Goal: Task Accomplishment & Management: Complete application form

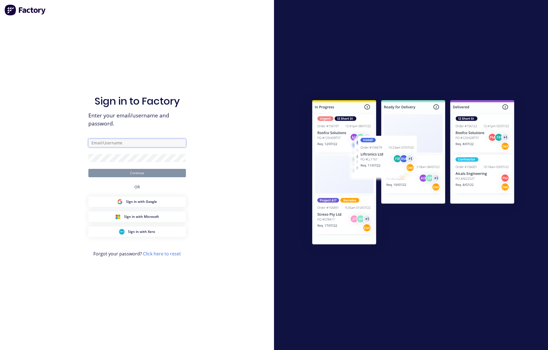
type input "[EMAIL_ADDRESS][DOMAIN_NAME]"
click at [130, 175] on button "Continue" at bounding box center [137, 173] width 98 height 8
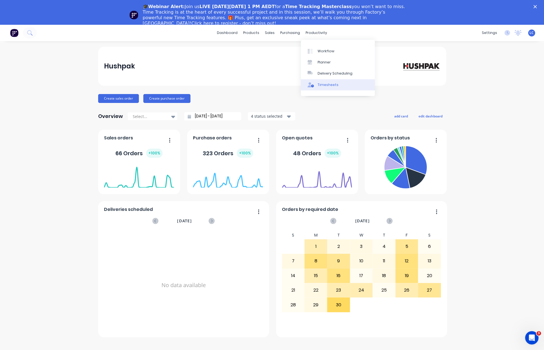
click at [327, 84] on div "Timesheets" at bounding box center [327, 84] width 21 height 5
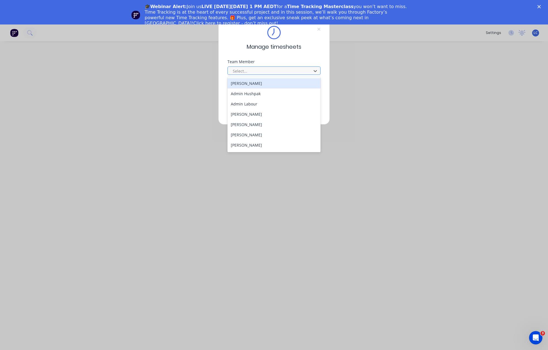
click at [266, 70] on div at bounding box center [270, 71] width 76 height 7
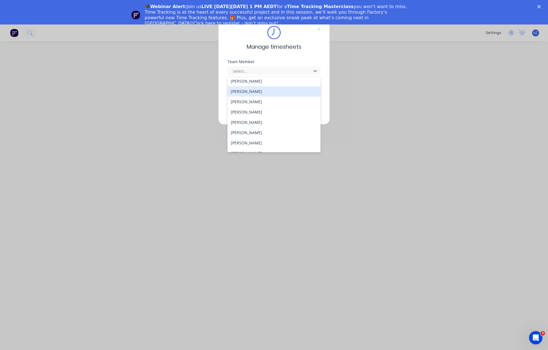
click at [245, 90] on div "[PERSON_NAME]" at bounding box center [273, 91] width 93 height 10
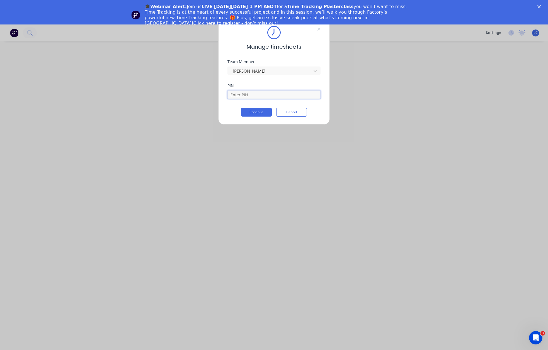
click at [266, 94] on input at bounding box center [273, 95] width 93 height 8
type input "2886"
click at [265, 111] on button "Continue" at bounding box center [256, 112] width 31 height 9
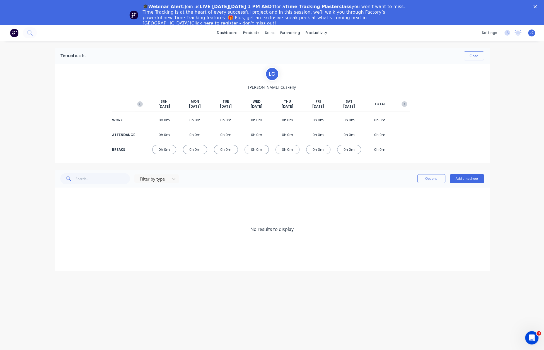
click at [483, 179] on div "Filter by type Options Add timesheet" at bounding box center [272, 179] width 435 height 18
click at [467, 177] on button "Add timesheet" at bounding box center [466, 178] width 34 height 9
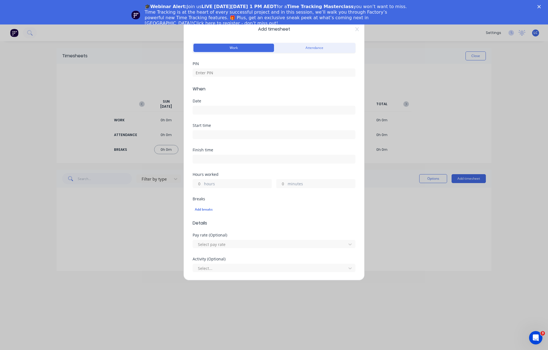
click at [230, 48] on button "Work" at bounding box center [233, 48] width 81 height 8
click at [236, 73] on input at bounding box center [274, 73] width 163 height 8
click at [209, 113] on input at bounding box center [274, 110] width 162 height 8
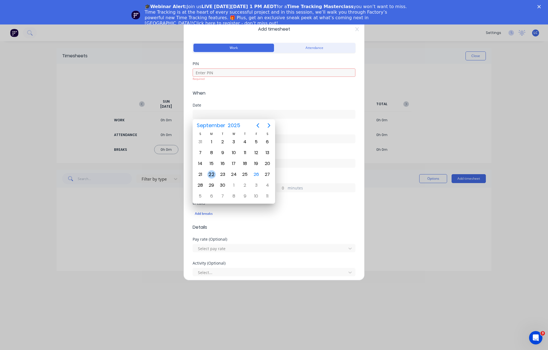
click at [213, 173] on div "22" at bounding box center [211, 175] width 8 height 8
type input "[DATE]"
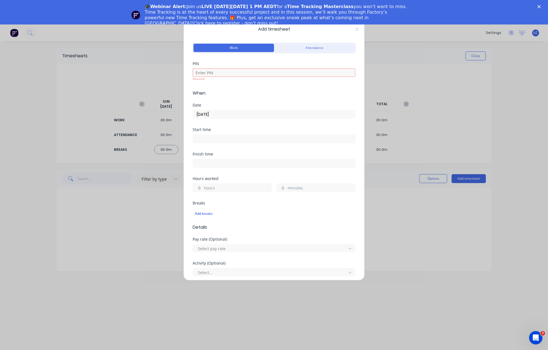
click at [225, 140] on input at bounding box center [274, 139] width 162 height 8
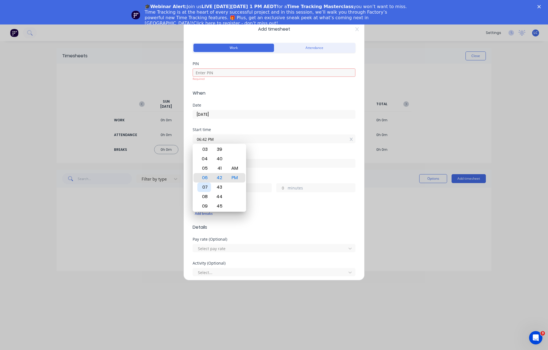
click at [206, 187] on div "07" at bounding box center [204, 187] width 14 height 9
click at [219, 180] on div "15" at bounding box center [220, 177] width 14 height 9
click at [236, 170] on div "AM" at bounding box center [235, 168] width 14 height 9
type input "07:15 AM"
click at [276, 151] on div "Start time 07:15 AM" at bounding box center [274, 140] width 163 height 25
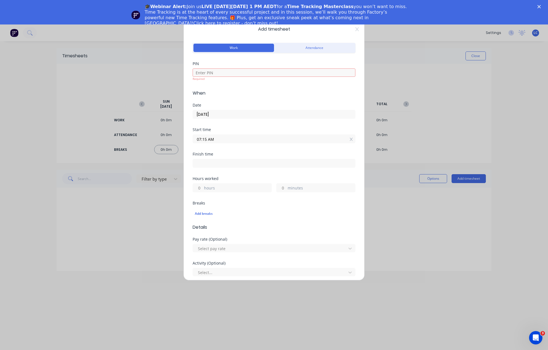
click at [234, 164] on input at bounding box center [274, 163] width 162 height 8
type input "01:42 PM"
type input "6"
type input "27"
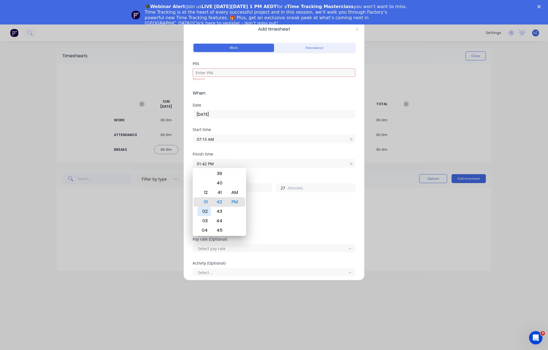
type input "02:42 PM"
type input "7"
type input "03:42 PM"
type input "8"
click at [206, 209] on div "04" at bounding box center [204, 211] width 14 height 9
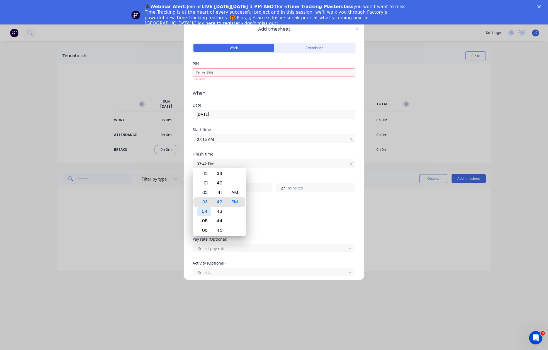
type input "04:42 PM"
type input "9"
type input "04:36 PM"
type input "21"
type input "04:17 PM"
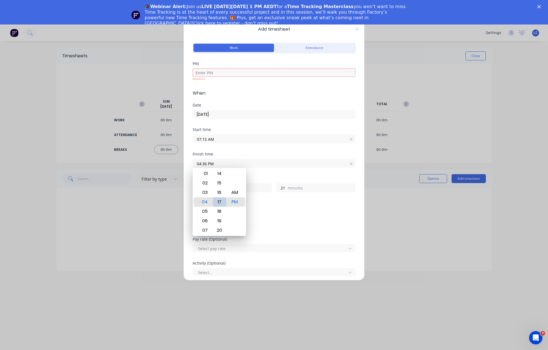
type input "2"
click at [225, 181] on div "15" at bounding box center [220, 183] width 14 height 9
type input "04:15 PM"
type input "0"
click at [237, 205] on div "PM" at bounding box center [235, 202] width 14 height 9
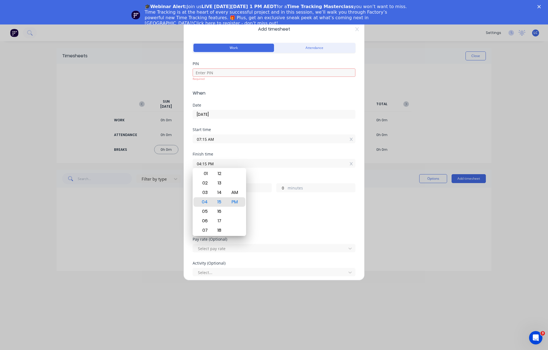
click at [321, 209] on div "Add breaks" at bounding box center [274, 214] width 163 height 12
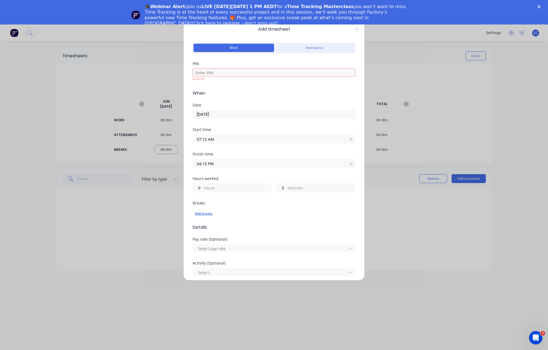
click at [204, 215] on div "Add breaks" at bounding box center [274, 213] width 158 height 7
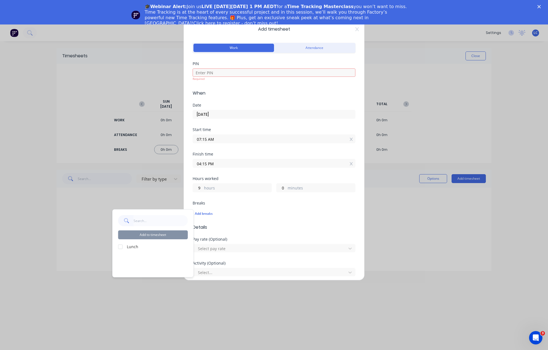
click at [120, 245] on div at bounding box center [120, 247] width 11 height 11
click at [148, 237] on button "Add to timesheet" at bounding box center [153, 235] width 70 height 9
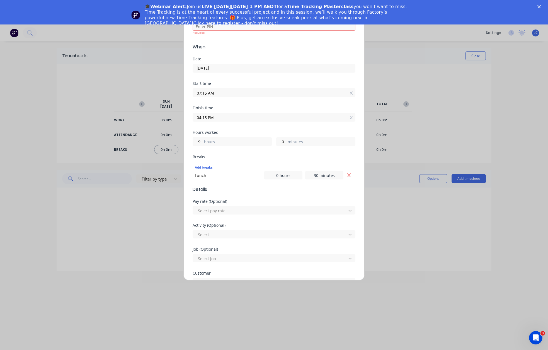
scroll to position [31, 0]
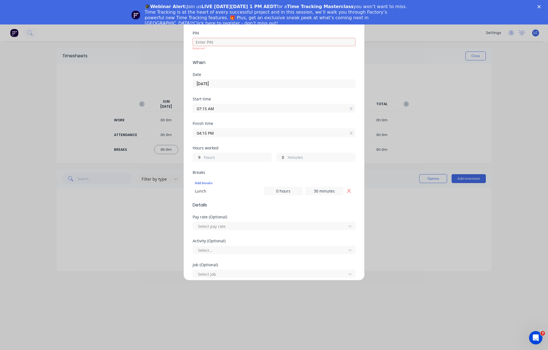
click at [235, 157] on label "hours" at bounding box center [237, 158] width 67 height 7
click at [203, 157] on input "9" at bounding box center [198, 157] width 10 height 8
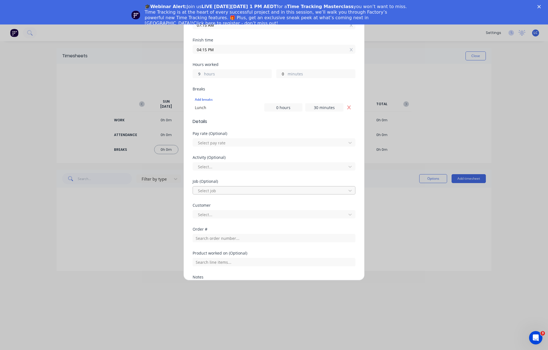
scroll to position [142, 0]
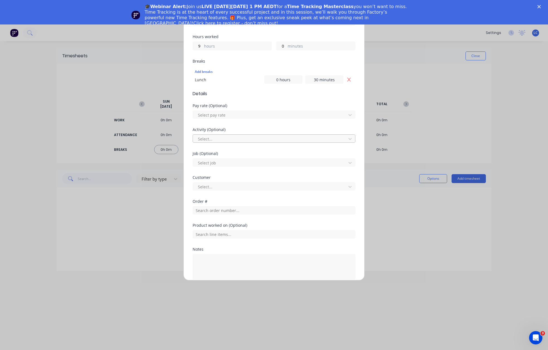
click at [261, 138] on div at bounding box center [270, 139] width 146 height 7
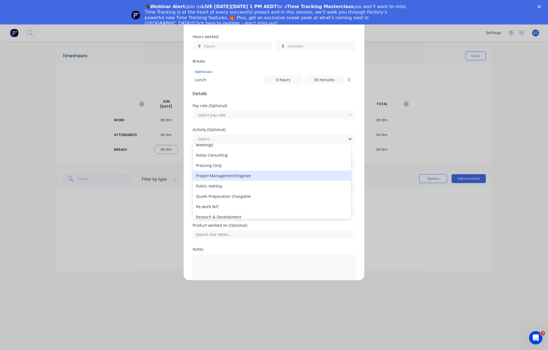
click at [248, 176] on div "Project Management/Enginee" at bounding box center [272, 176] width 159 height 10
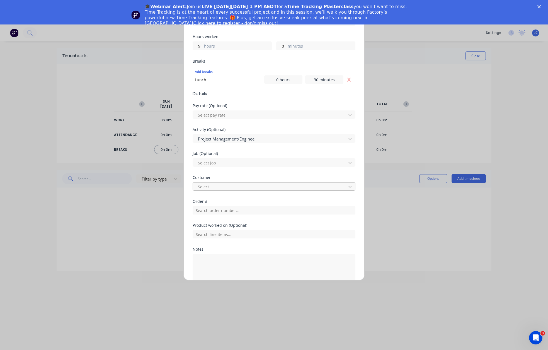
click at [230, 188] on div at bounding box center [270, 187] width 146 height 7
click at [210, 186] on div at bounding box center [270, 187] width 146 height 7
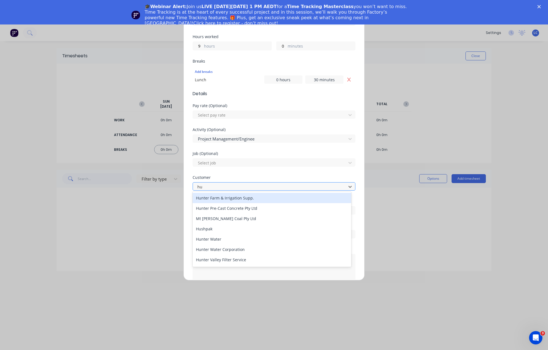
type input "hus"
click at [211, 197] on div "Hushpak" at bounding box center [272, 198] width 159 height 10
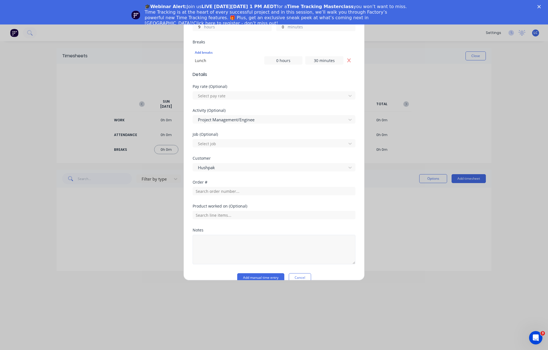
scroll to position [170, 0]
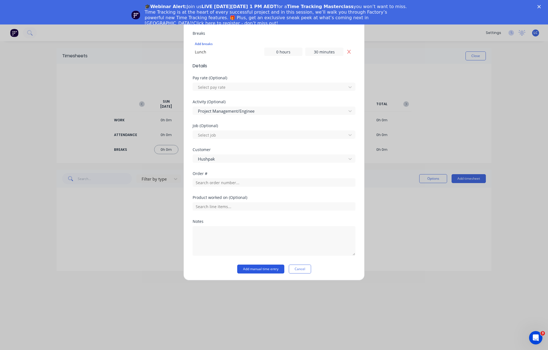
click at [266, 270] on button "Add manual time entry" at bounding box center [260, 269] width 47 height 9
click at [253, 270] on button "Add manual time entry" at bounding box center [260, 269] width 47 height 9
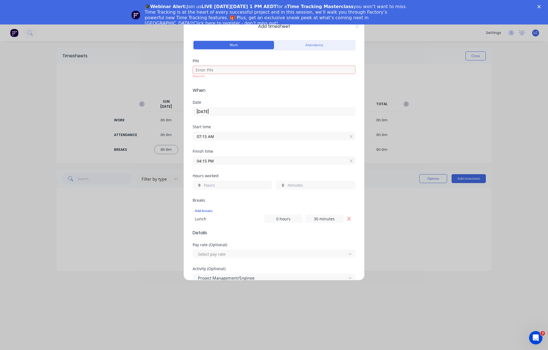
scroll to position [0, 0]
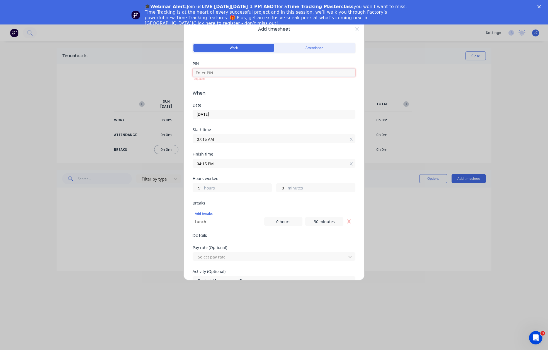
click at [215, 73] on input at bounding box center [274, 73] width 163 height 8
type input "2886"
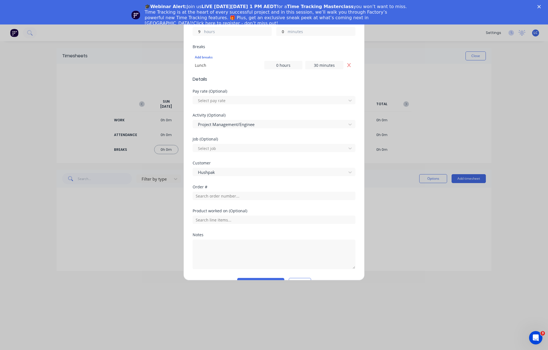
scroll to position [170, 0]
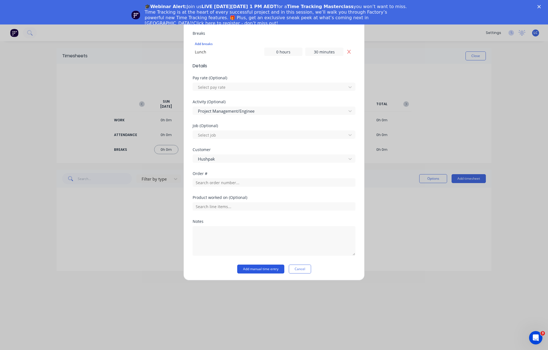
click at [257, 266] on button "Add manual time entry" at bounding box center [260, 269] width 47 height 9
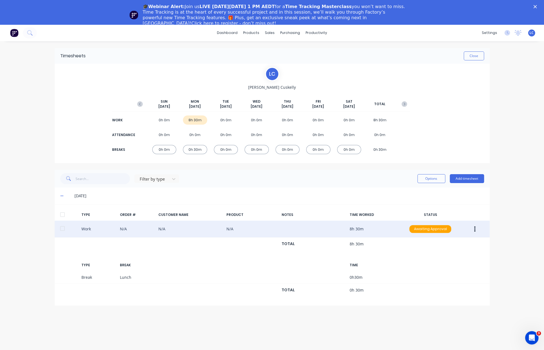
click at [475, 227] on button "button" at bounding box center [474, 229] width 13 height 10
click at [451, 232] on div "Duplicate" at bounding box center [454, 231] width 43 height 8
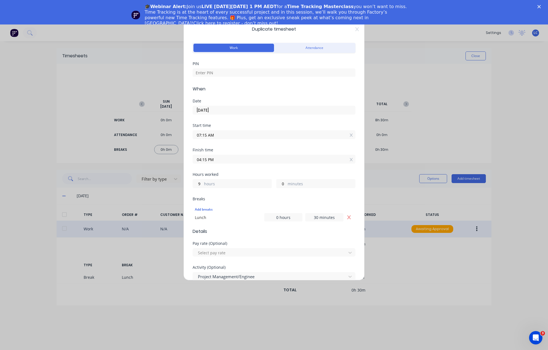
click at [248, 110] on input "[DATE]" at bounding box center [274, 110] width 162 height 8
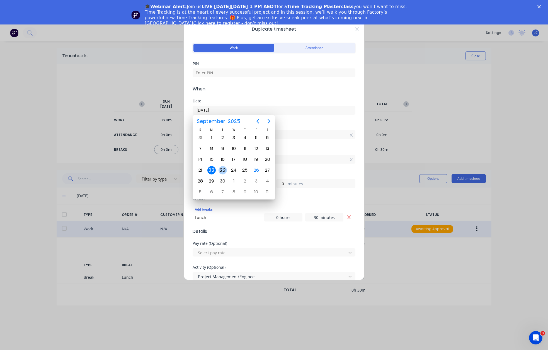
click at [221, 170] on div "23" at bounding box center [222, 170] width 8 height 8
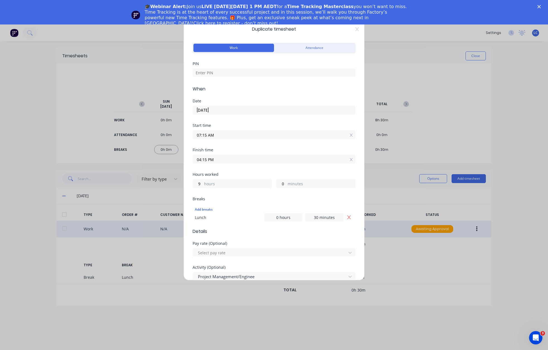
type input "[DATE]"
click at [228, 159] on input "04:15 PM" at bounding box center [274, 159] width 162 height 8
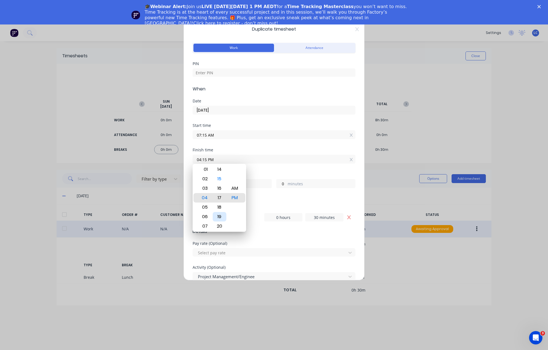
type input "04:17 PM"
type input "2"
type input "04:19 PM"
type input "4"
type input "04:21 PM"
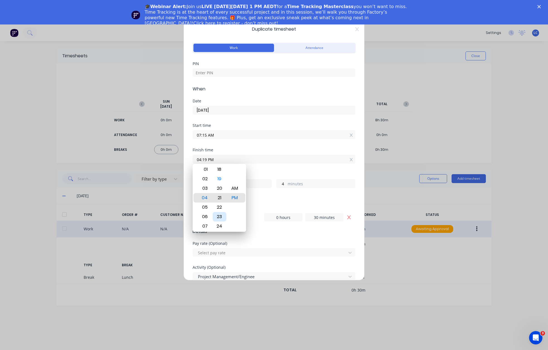
type input "6"
type input "04:24 PM"
type input "9"
type input "04:27 PM"
type input "12"
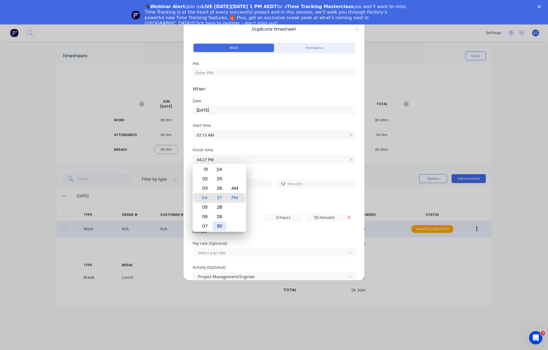
click at [217, 225] on div "30" at bounding box center [220, 226] width 14 height 9
type input "04:30 PM"
type input "15"
click at [286, 169] on div "Finish time 04:30 PM" at bounding box center [274, 160] width 163 height 25
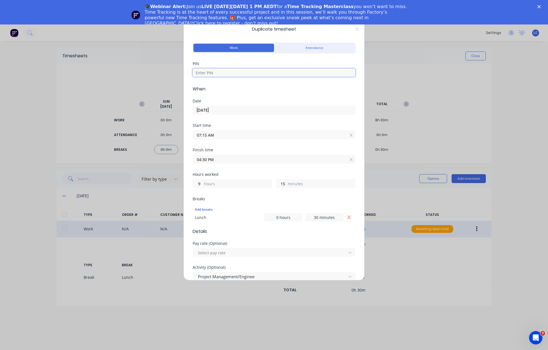
click at [241, 71] on input at bounding box center [274, 73] width 163 height 8
type input "2886"
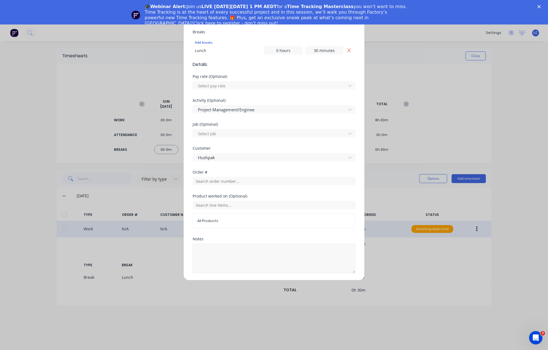
scroll to position [185, 0]
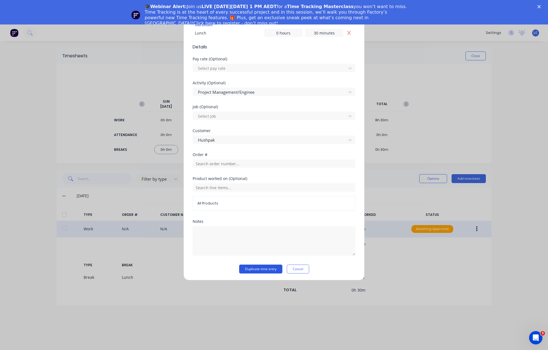
click at [267, 267] on button "Duplicate time entry" at bounding box center [260, 269] width 43 height 9
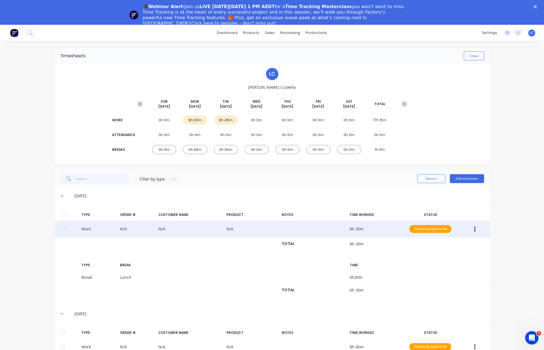
click at [474, 230] on icon "button" at bounding box center [474, 229] width 1 height 5
drag, startPoint x: 472, startPoint y: 230, endPoint x: 457, endPoint y: 227, distance: 15.4
click at [457, 227] on div "Duplicate" at bounding box center [454, 231] width 43 height 8
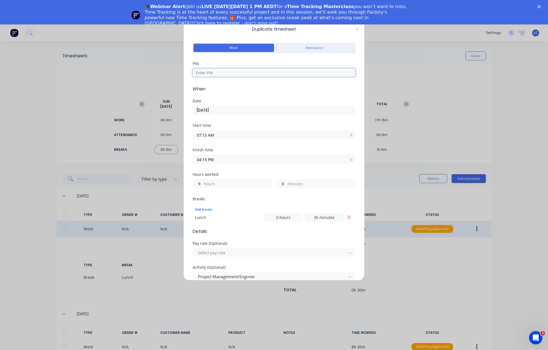
click at [260, 72] on input at bounding box center [274, 73] width 163 height 8
type input "2886"
click at [246, 135] on input "07:15 AM" at bounding box center [274, 135] width 162 height 8
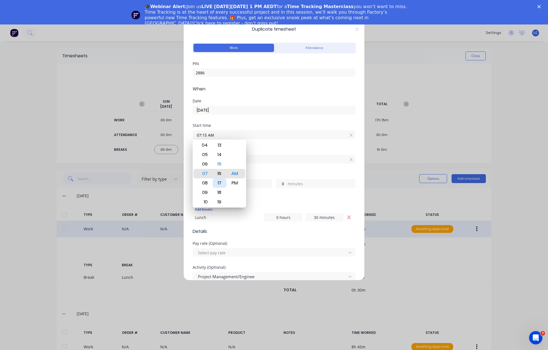
type input "07:16 AM"
type input "8"
type input "59"
click at [203, 192] on div "09" at bounding box center [204, 192] width 14 height 9
type input "09:16 AM"
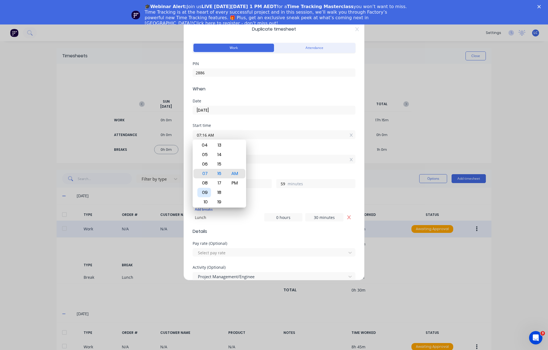
type input "6"
type input "09:13 AM"
type input "7"
type input "2"
type input "09:10 AM"
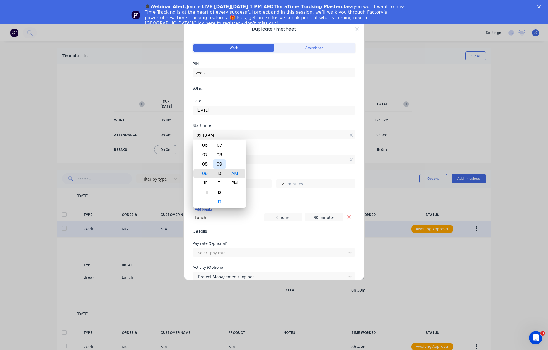
type input "5"
type input "09:07 AM"
type input "8"
type input "09:06 AM"
type input "9"
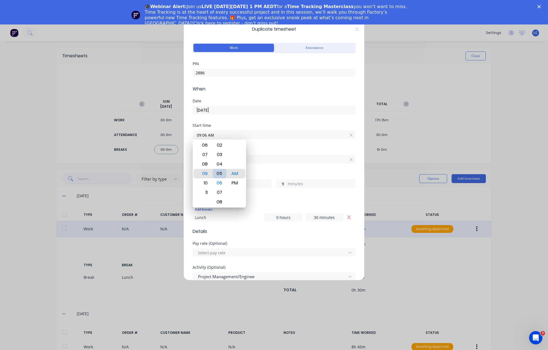
type input "09:05 AM"
type input "10"
type input "09:04 AM"
type input "11"
type input "09:03 AM"
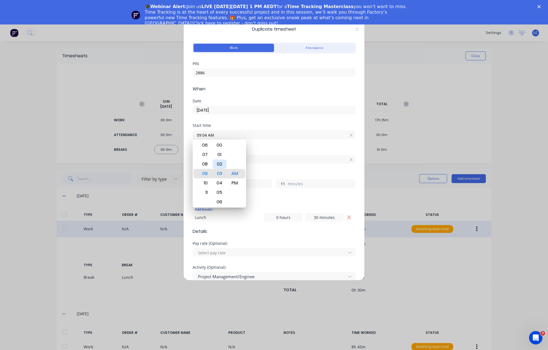
type input "12"
click at [221, 147] on div "00" at bounding box center [220, 145] width 14 height 9
type input "09:00 AM"
type input "15"
click at [292, 168] on div "Finish time 04:15 PM" at bounding box center [274, 160] width 163 height 25
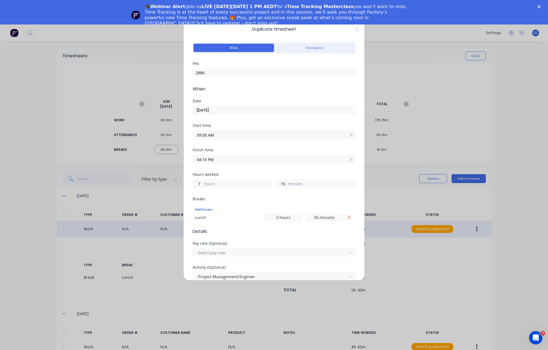
click at [224, 157] on input "04:15 PM" at bounding box center [274, 159] width 162 height 8
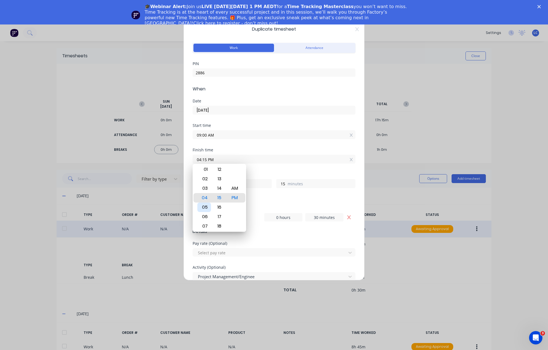
click at [202, 208] on div "05" at bounding box center [204, 207] width 14 height 9
type input "05:15 PM"
type input "8"
type input "05:09 PM"
type input "9"
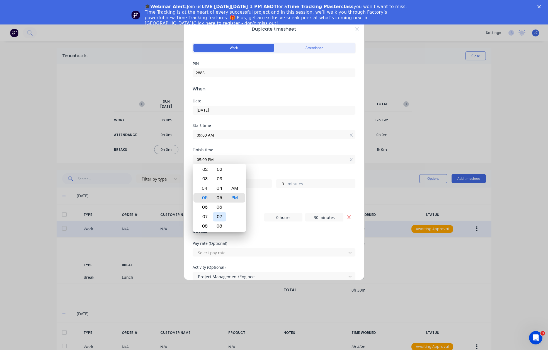
type input "05:03 PM"
type input "3"
click at [220, 171] on div "00" at bounding box center [220, 169] width 14 height 9
type input "05:00 PM"
type input "0"
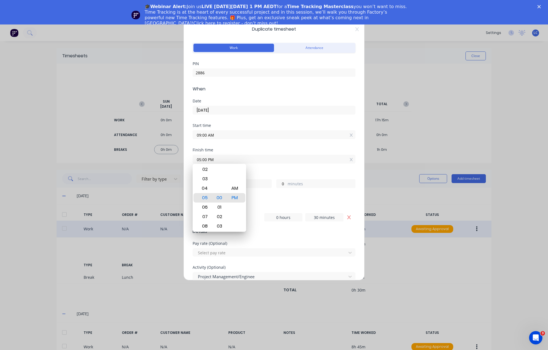
click at [313, 203] on div "Add breaks Lunch 0 hours 30 minutes" at bounding box center [274, 213] width 163 height 21
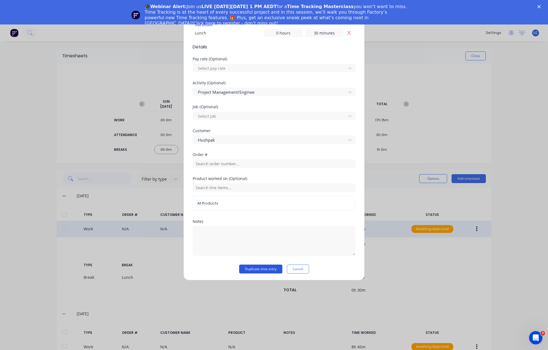
click at [258, 268] on button "Duplicate time entry" at bounding box center [260, 269] width 43 height 9
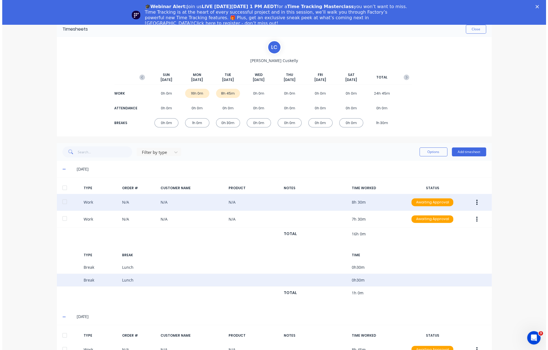
scroll to position [0, 0]
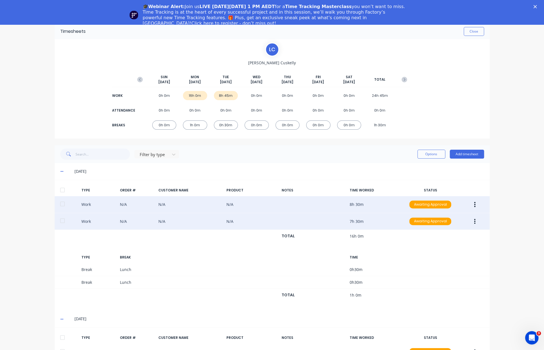
click at [474, 220] on button "button" at bounding box center [474, 222] width 13 height 10
click at [437, 211] on div "Edit" at bounding box center [454, 212] width 43 height 8
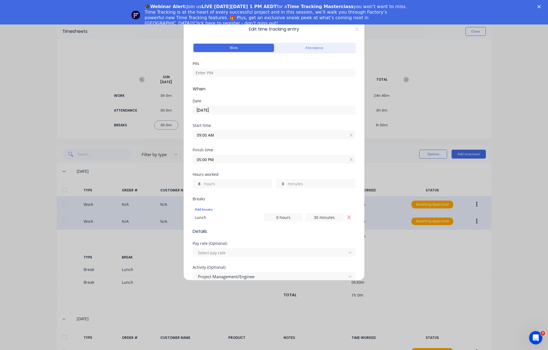
click at [235, 111] on input "[DATE]" at bounding box center [274, 110] width 162 height 8
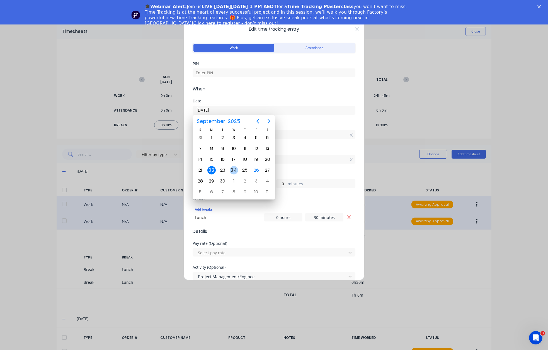
click at [233, 168] on div "24" at bounding box center [234, 170] width 8 height 8
type input "[DATE]"
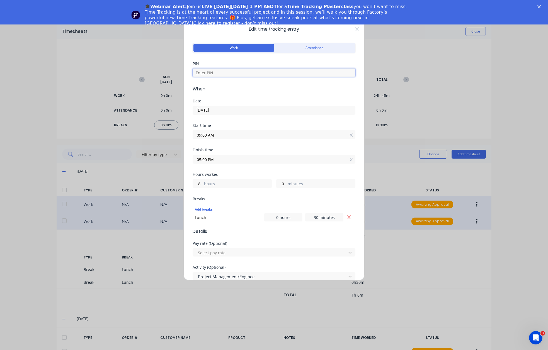
click at [253, 72] on input at bounding box center [274, 73] width 163 height 8
type input "2886"
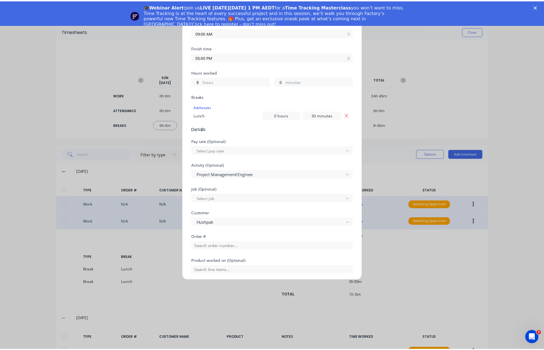
scroll to position [185, 0]
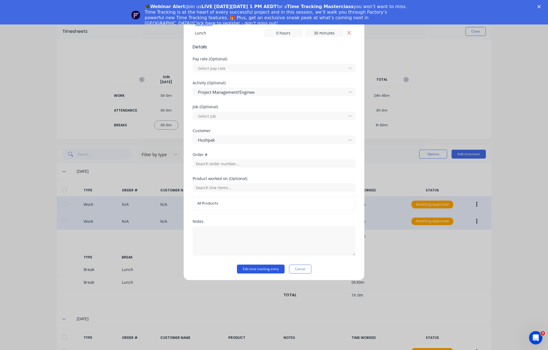
click at [257, 269] on button "Edit time tracking entry" at bounding box center [261, 269] width 48 height 9
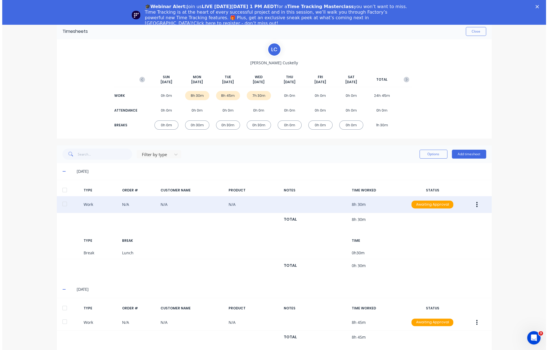
scroll to position [0, 0]
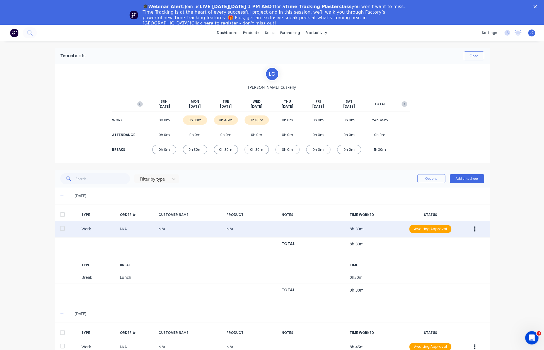
click at [474, 230] on icon "button" at bounding box center [474, 229] width 1 height 6
click at [433, 233] on div "Duplicate" at bounding box center [454, 231] width 43 height 8
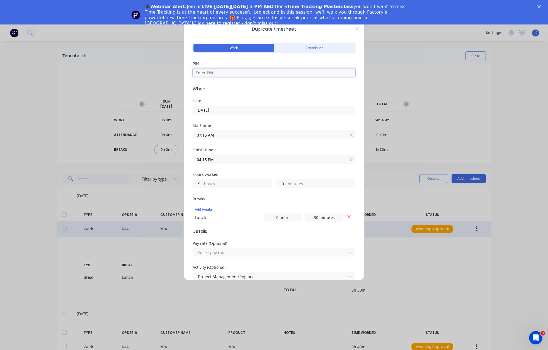
click at [241, 72] on input at bounding box center [274, 73] width 163 height 8
type input "2886"
click at [222, 133] on input "07:15 AM" at bounding box center [274, 135] width 162 height 8
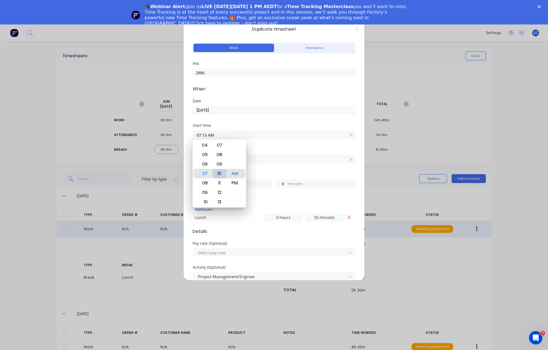
type input "07:09 AM"
type input "6"
type input "07:05 AM"
type input "10"
type input "07:00 AM"
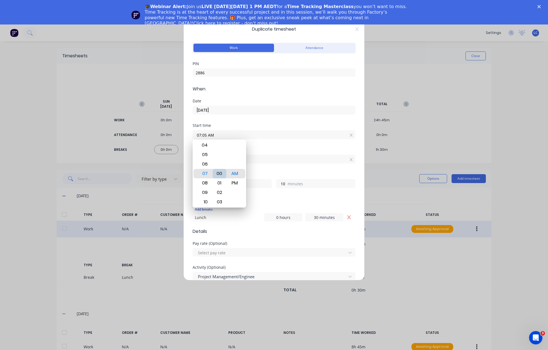
type input "15"
click at [220, 171] on div "00" at bounding box center [220, 173] width 14 height 9
click at [280, 169] on div "Finish time 04:15 PM" at bounding box center [274, 160] width 163 height 25
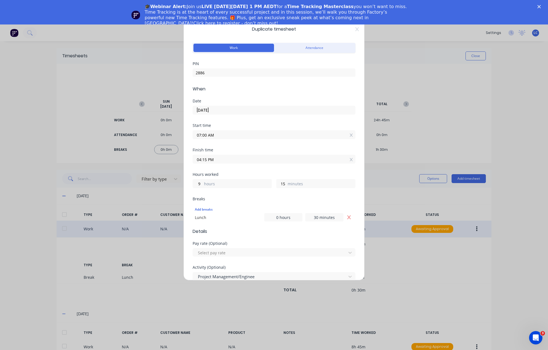
click at [238, 158] on input "04:15 PM" at bounding box center [274, 159] width 162 height 8
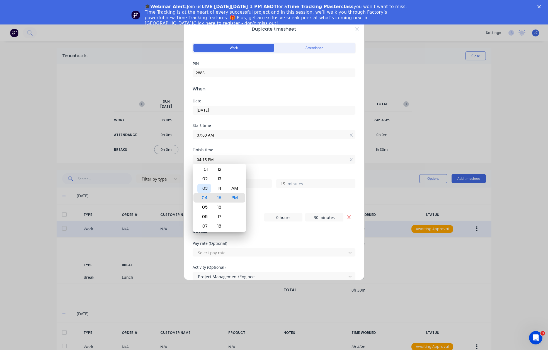
click at [202, 188] on div "03" at bounding box center [204, 188] width 14 height 9
type input "03:15 PM"
type input "8"
type input "03:22 PM"
type input "22"
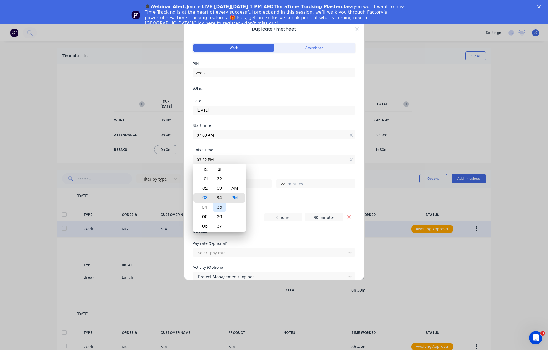
type input "03:34 PM"
type input "34"
type input "03:39 PM"
type input "39"
type input "03:46 PM"
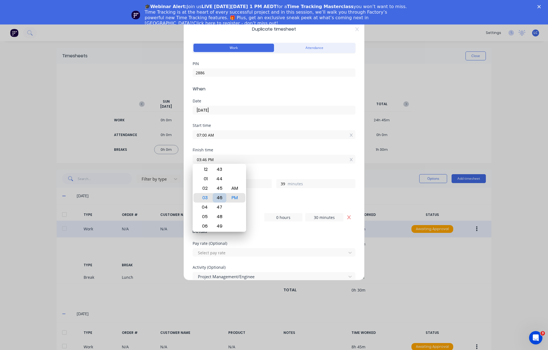
type input "46"
click at [218, 192] on div "45" at bounding box center [220, 188] width 14 height 9
type input "03:45 PM"
type input "45"
click at [233, 196] on div "PM" at bounding box center [235, 197] width 14 height 9
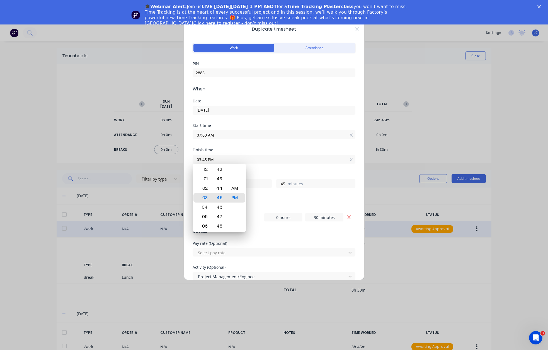
click at [290, 197] on div "Breaks" at bounding box center [274, 199] width 163 height 4
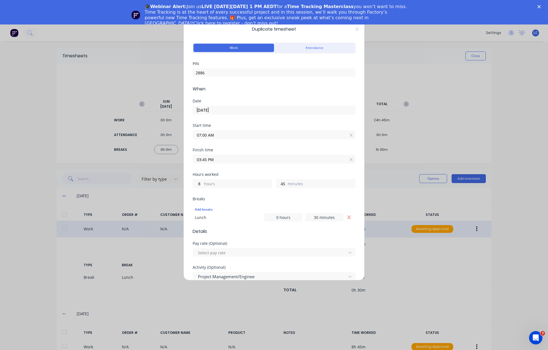
click at [232, 110] on input "[DATE]" at bounding box center [274, 110] width 162 height 8
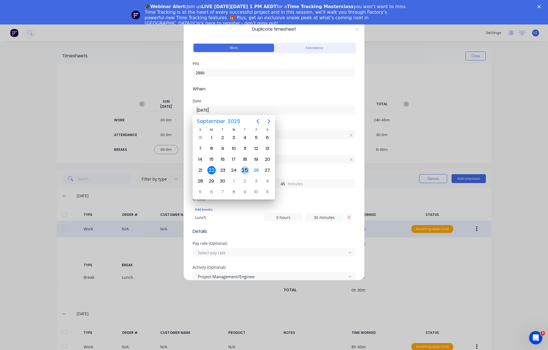
click at [244, 170] on div "25" at bounding box center [245, 170] width 8 height 8
type input "[DATE]"
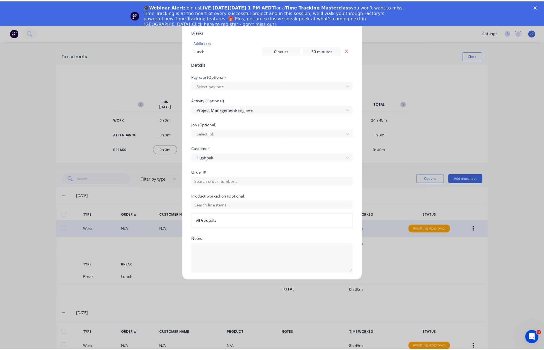
scroll to position [185, 0]
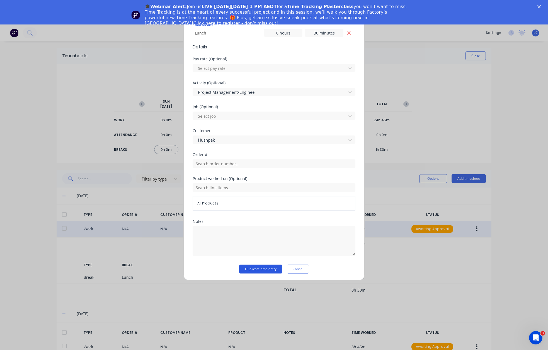
click at [262, 267] on button "Duplicate time entry" at bounding box center [260, 269] width 43 height 9
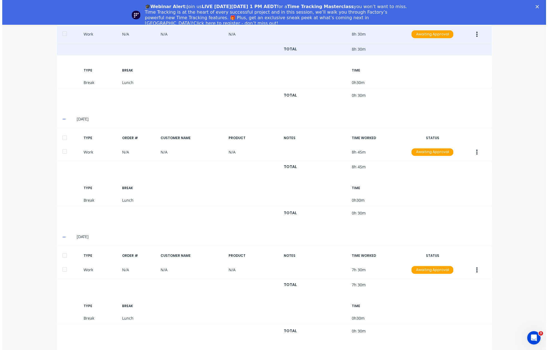
scroll to position [289, 0]
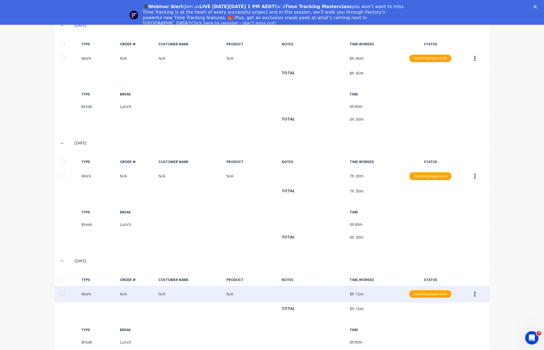
click at [474, 293] on button "button" at bounding box center [474, 294] width 13 height 10
click at [433, 283] on div "Edit" at bounding box center [454, 285] width 43 height 8
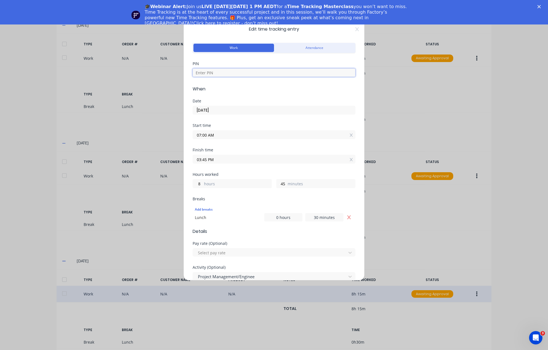
click at [214, 71] on input at bounding box center [274, 73] width 163 height 8
type input "2886"
click at [324, 216] on input "30 minutes" at bounding box center [324, 217] width 38 height 8
type input "3 minutes"
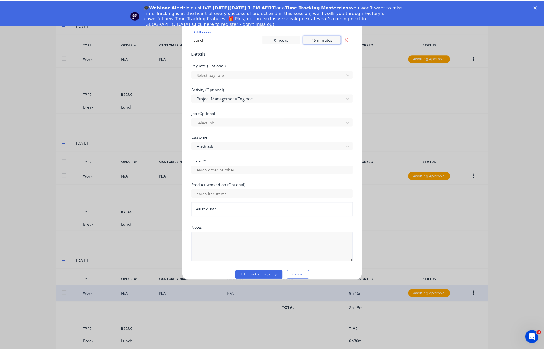
scroll to position [185, 0]
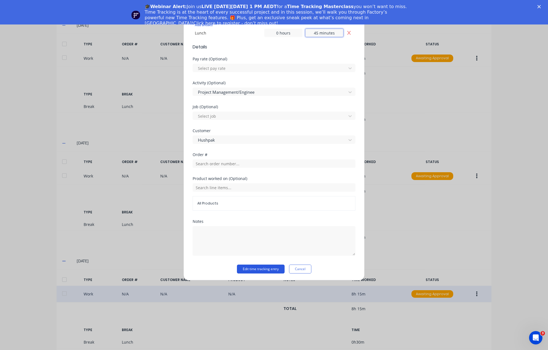
type input "45 minutes"
click at [270, 270] on button "Edit time tracking entry" at bounding box center [261, 269] width 48 height 9
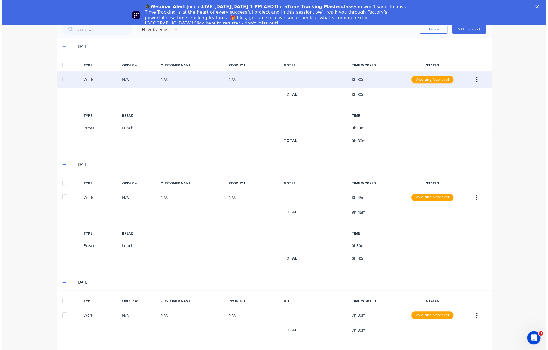
scroll to position [0, 0]
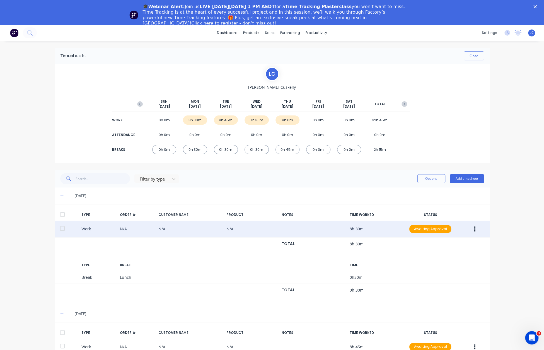
click at [475, 231] on button "button" at bounding box center [474, 229] width 13 height 10
click at [451, 231] on div "Duplicate" at bounding box center [454, 231] width 43 height 8
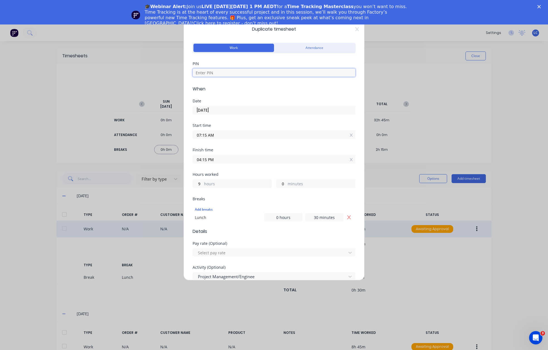
click at [280, 70] on input at bounding box center [274, 73] width 163 height 8
type input "2886"
click at [226, 114] on label "[DATE]" at bounding box center [274, 110] width 163 height 9
click at [226, 114] on input "[DATE]" at bounding box center [274, 110] width 162 height 8
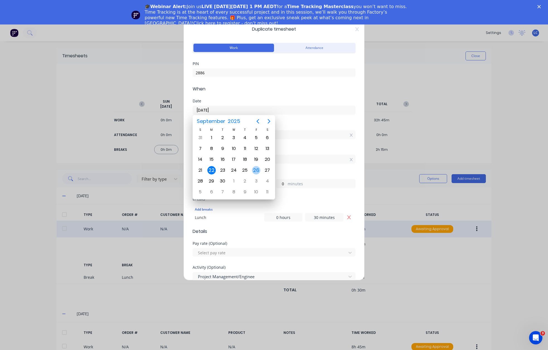
click at [255, 171] on div "26" at bounding box center [256, 170] width 8 height 8
type input "[DATE]"
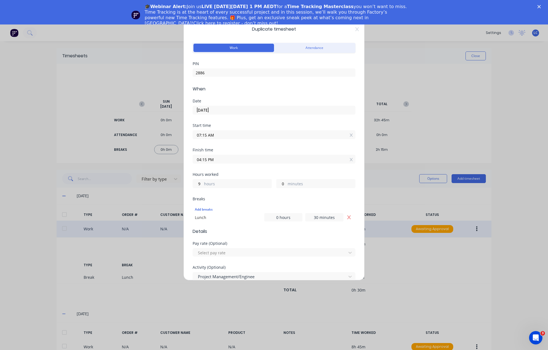
click at [237, 133] on input "07:15 AM" at bounding box center [274, 135] width 162 height 8
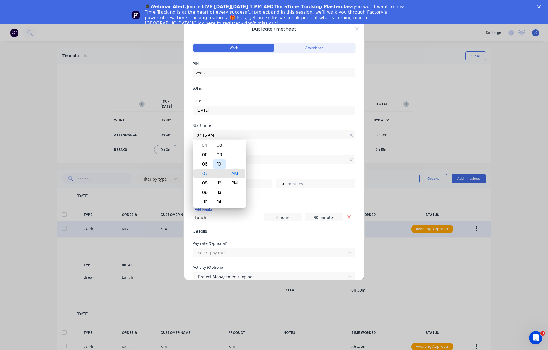
type input "07:11 AM"
type input "4"
type input "07:07 AM"
type input "8"
type input "07:04 AM"
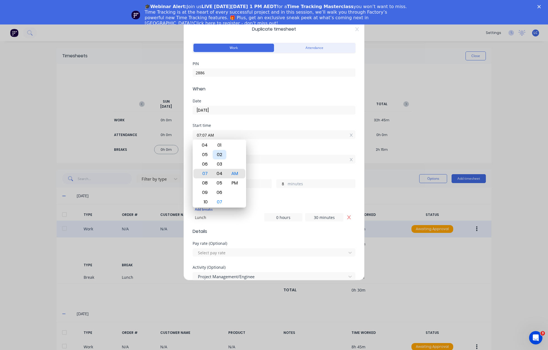
type input "11"
type input "07:03 AM"
type input "12"
click at [220, 146] on div "00" at bounding box center [220, 145] width 14 height 9
type input "07:00 AM"
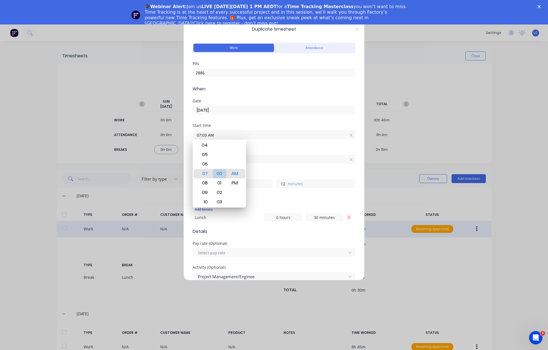
type input "15"
click at [271, 173] on div "Hours worked" at bounding box center [274, 175] width 163 height 4
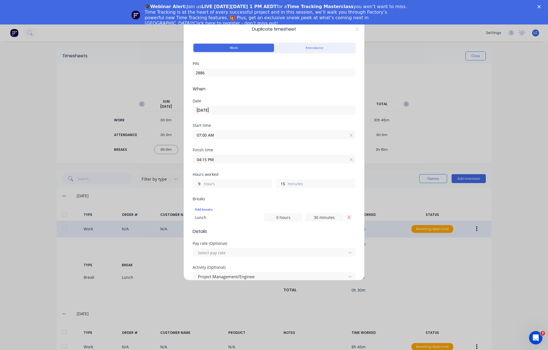
click at [228, 158] on input "04:15 PM" at bounding box center [274, 159] width 162 height 8
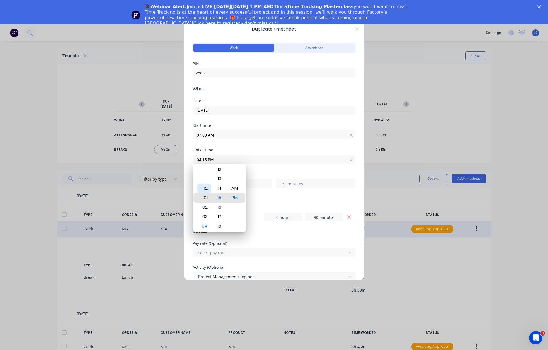
type input "01:15 PM"
type input "6"
click at [205, 195] on div "01" at bounding box center [204, 197] width 14 height 9
type input "01:22 PM"
type input "22"
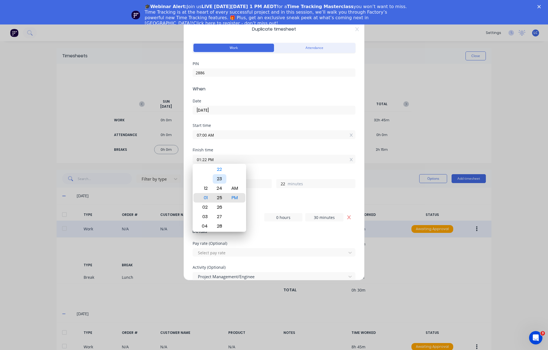
type input "01:27 PM"
type input "27"
type input "01:30 PM"
type input "30"
type input "01:35 PM"
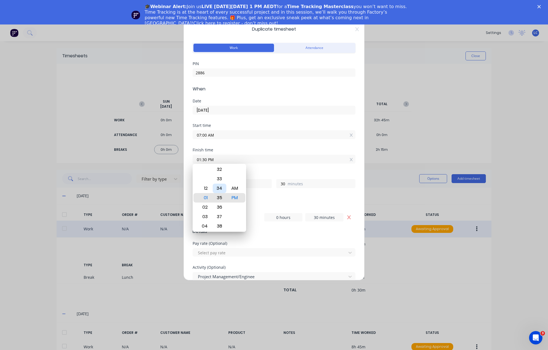
type input "35"
type input "01:41 PM"
type input "41"
type input "01:44 PM"
type input "44"
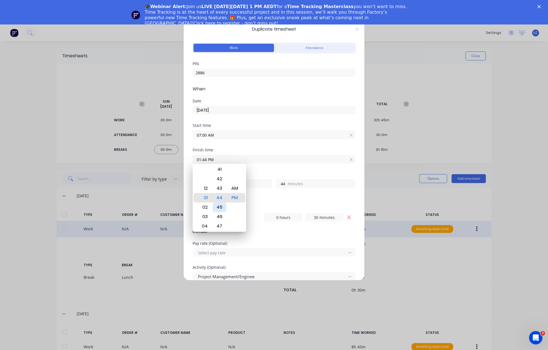
click at [222, 204] on div "45" at bounding box center [220, 207] width 14 height 9
type input "01:45 PM"
type input "45"
click at [301, 194] on div "Hours worked 6 hours 45 minutes" at bounding box center [274, 185] width 163 height 25
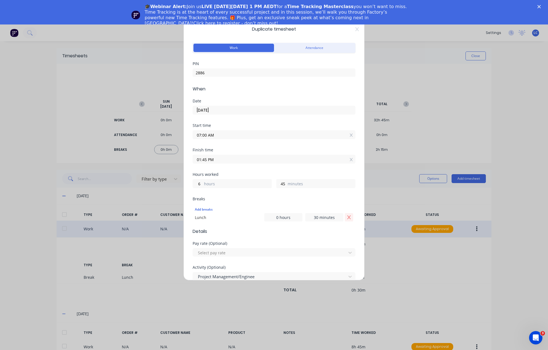
click at [348, 218] on button "Remove Lunch" at bounding box center [349, 217] width 8 height 8
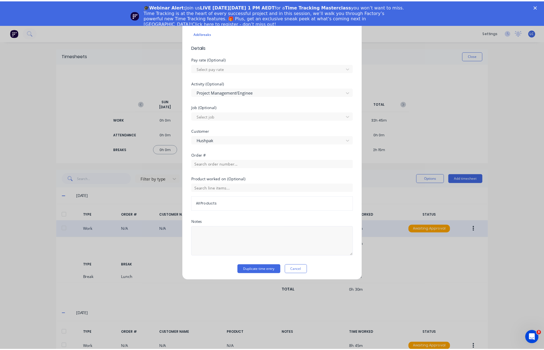
scroll to position [176, 0]
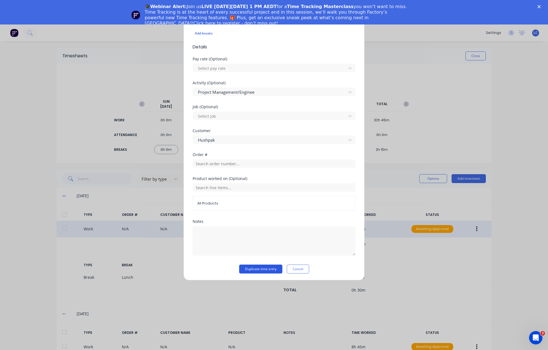
click at [261, 267] on button "Duplicate time entry" at bounding box center [260, 269] width 43 height 9
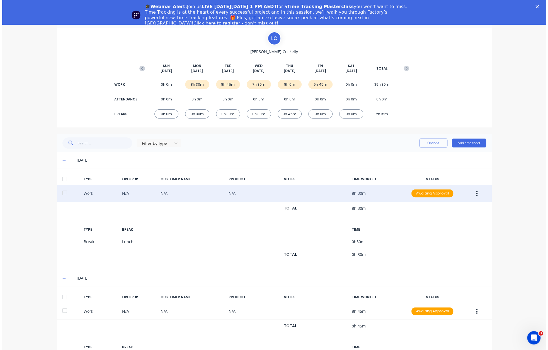
scroll to position [0, 0]
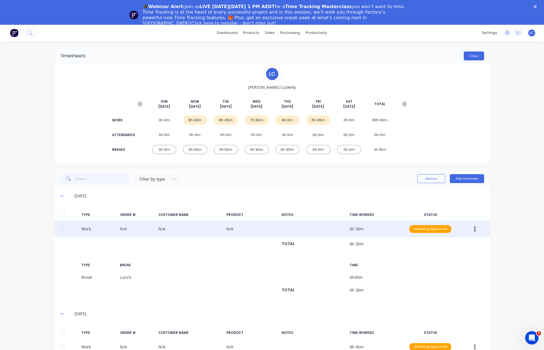
click at [475, 59] on button "Close" at bounding box center [473, 56] width 20 height 9
